Goal: Task Accomplishment & Management: Use online tool/utility

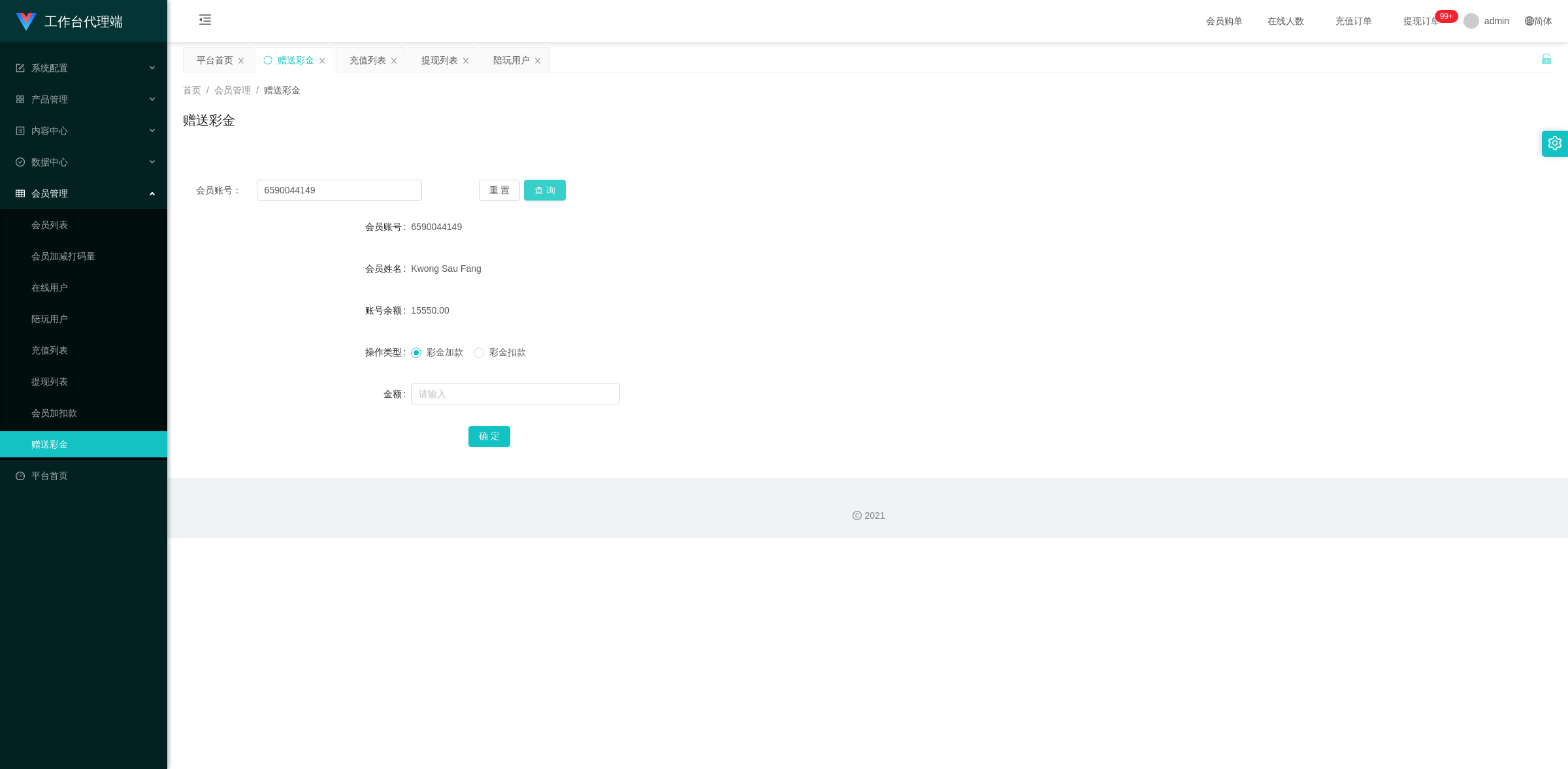
click at [527, 197] on button "查 询" at bounding box center [545, 190] width 42 height 21
click at [534, 190] on button "查 询" at bounding box center [545, 190] width 42 height 21
drag, startPoint x: 331, startPoint y: 188, endPoint x: 253, endPoint y: 186, distance: 78.0
click at [253, 186] on div "会员账号： 6590044149" at bounding box center [308, 190] width 226 height 21
click at [93, 381] on link "提现列表" at bounding box center [94, 382] width 125 height 26
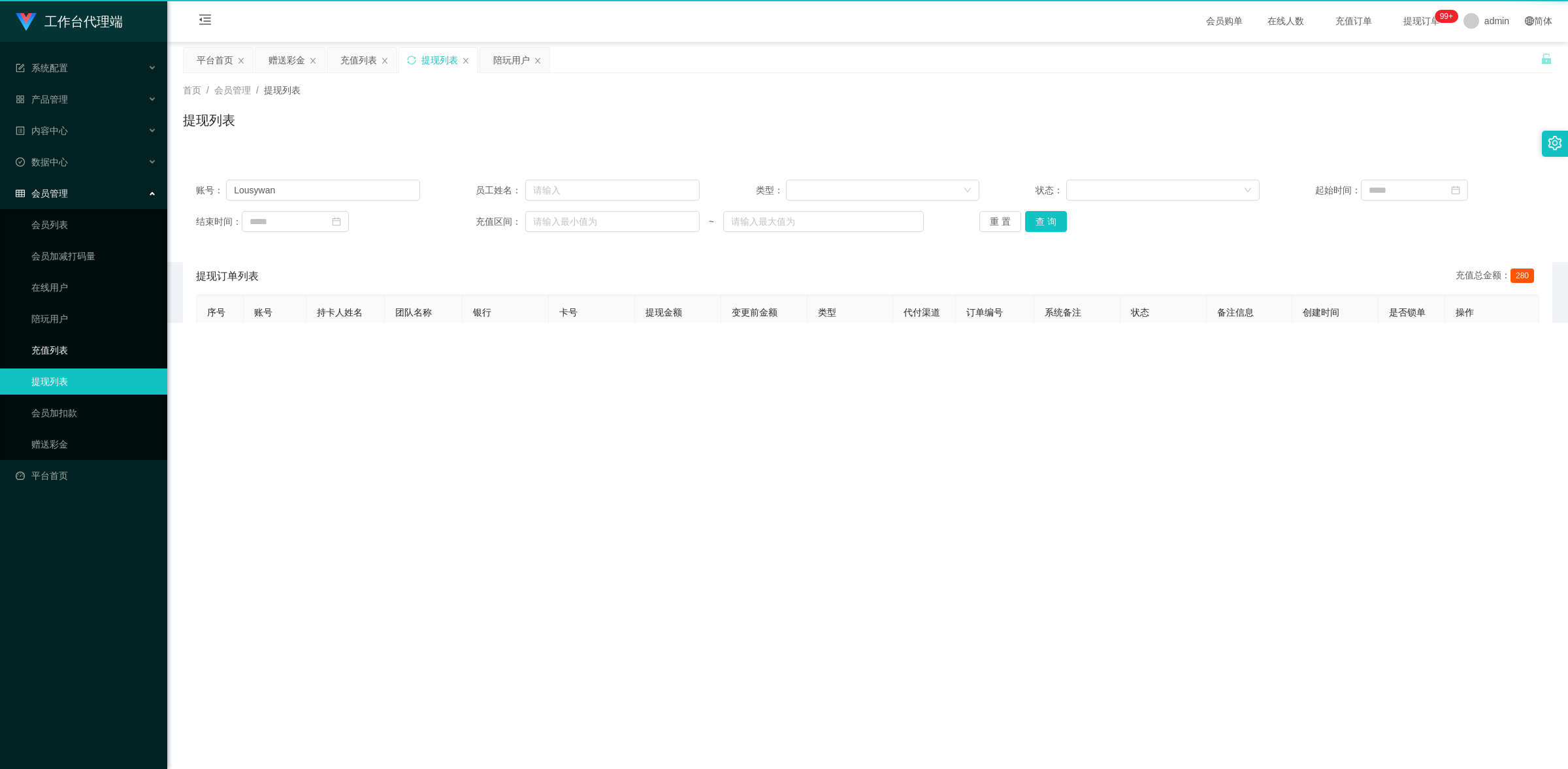
click at [80, 349] on link "充值列表" at bounding box center [94, 350] width 125 height 26
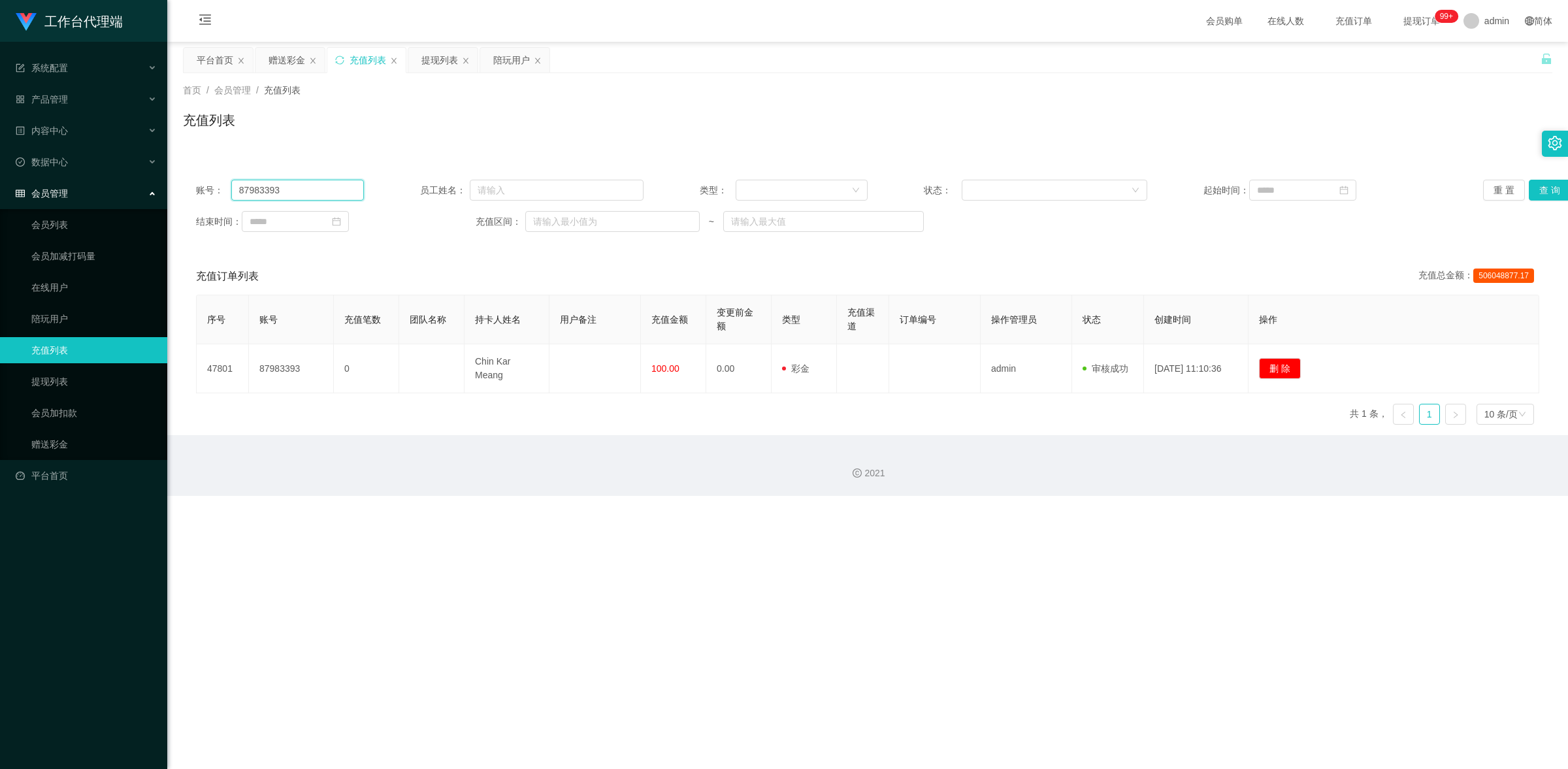
drag, startPoint x: 311, startPoint y: 191, endPoint x: 229, endPoint y: 189, distance: 82.0
click at [229, 189] on div "账号： 87983393" at bounding box center [279, 190] width 168 height 21
paste input "6590044149"
type input "6590044149"
click at [1535, 192] on button "查 询" at bounding box center [1549, 190] width 42 height 21
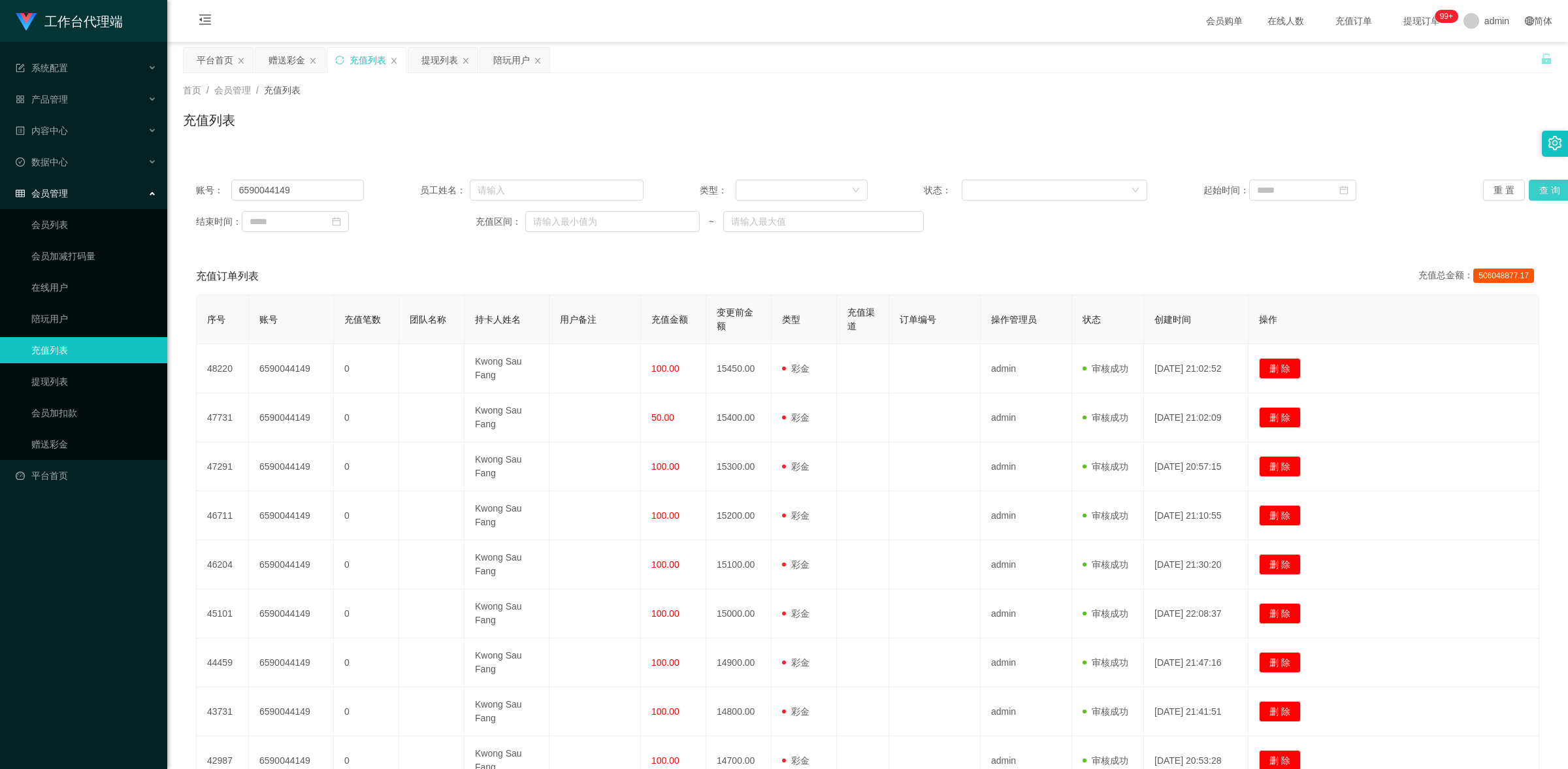
click at [1543, 183] on button "查 询" at bounding box center [1549, 190] width 42 height 21
click at [1231, 250] on div "账号： 6590044149 员工姓名： 类型： 状态： 起始时间： 重 置 查 询 结束时间： 充值区间： ~ 充值订单列表 充值总金额： 50604887…" at bounding box center [868, 522] width 1369 height 709
click at [31, 440] on link "赠送彩金" at bounding box center [94, 444] width 125 height 26
